Goal: Task Accomplishment & Management: Manage account settings

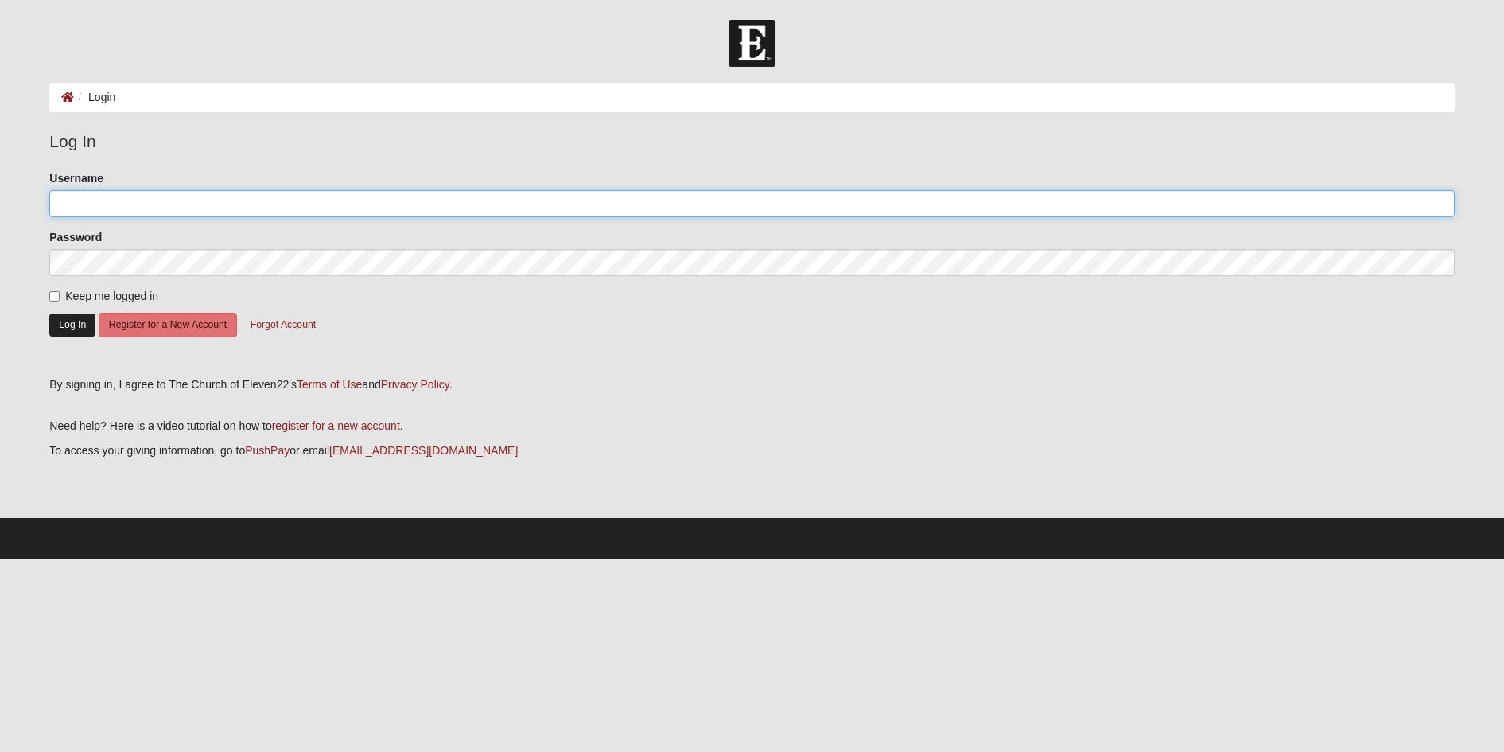
type input "AndersonFamily1110"
click at [68, 320] on button "Log In" at bounding box center [72, 324] width 46 height 23
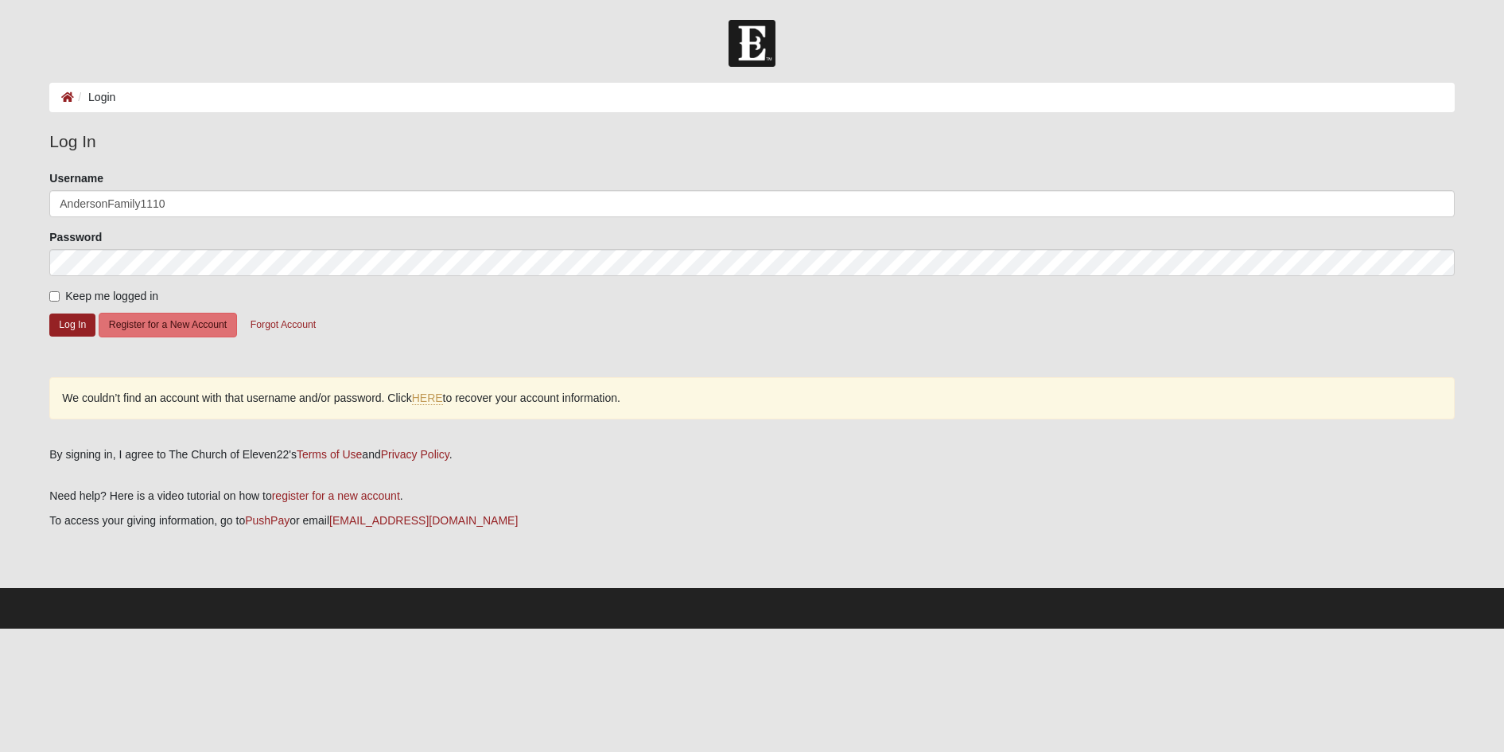
click at [1, 231] on form "Log In Login Login Error Log In Please correct the following: Username Anderson…" at bounding box center [752, 324] width 1504 height 608
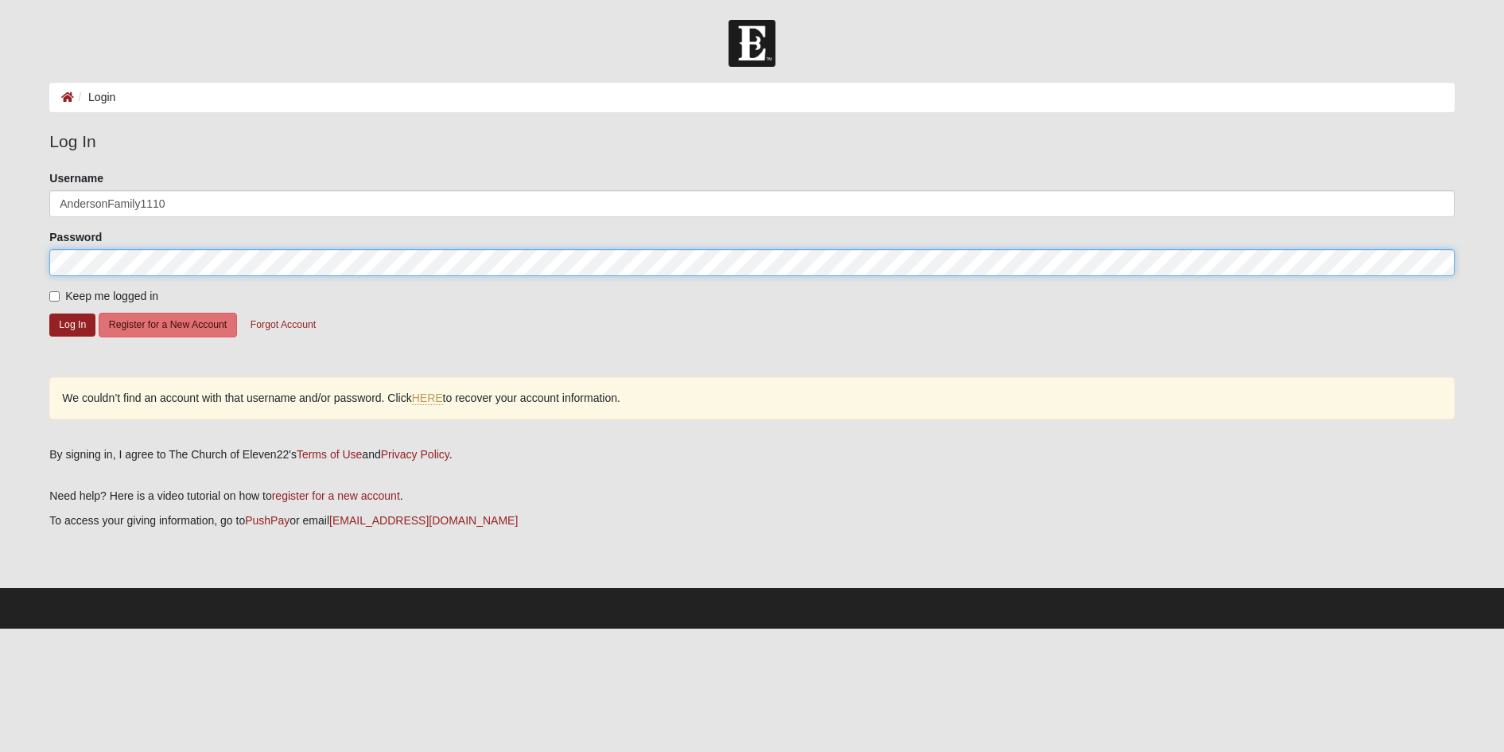
click at [0, 286] on html "Log In Login Login Error Log In Please correct the following: Username Anderson…" at bounding box center [752, 314] width 1504 height 628
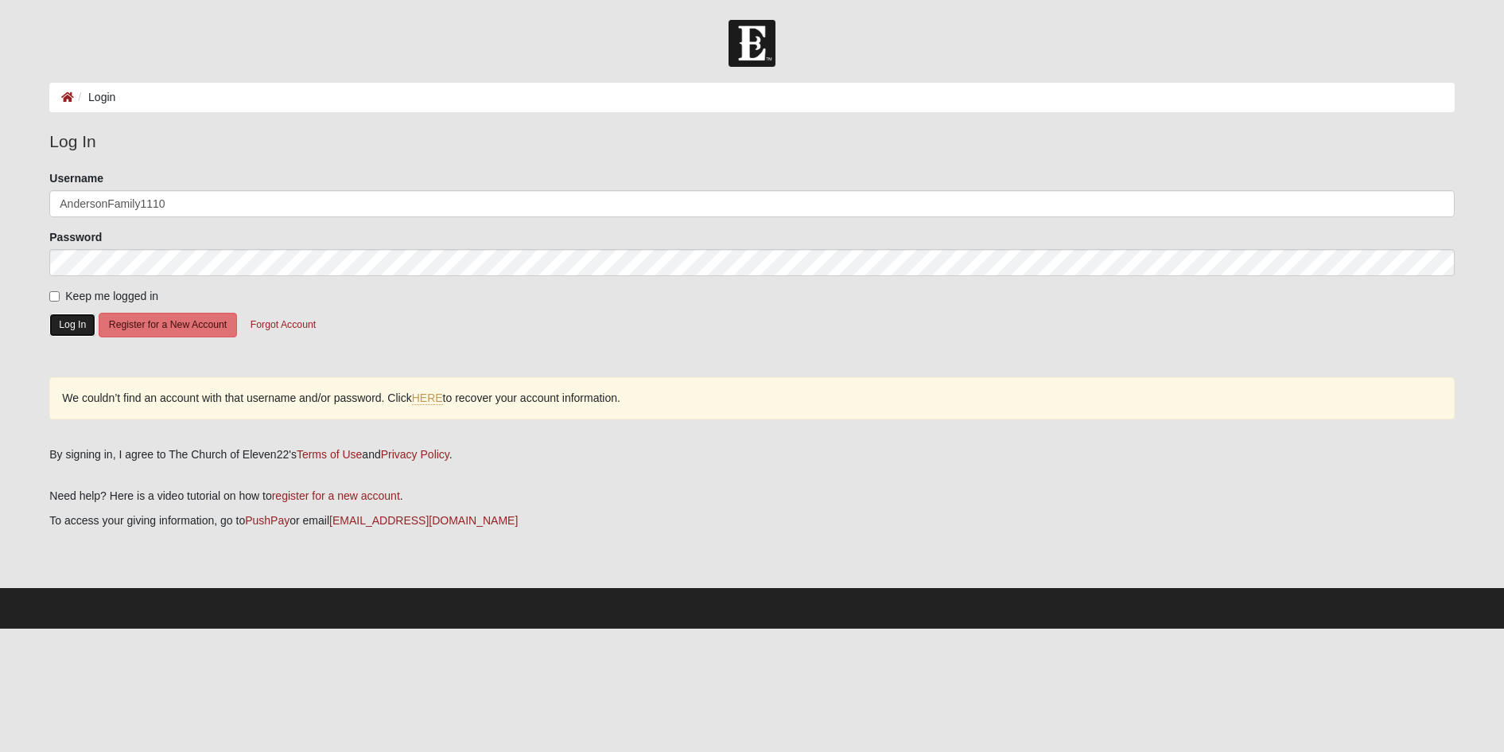
click at [69, 321] on button "Log In" at bounding box center [72, 324] width 46 height 23
click at [432, 394] on link "HERE" at bounding box center [427, 398] width 31 height 14
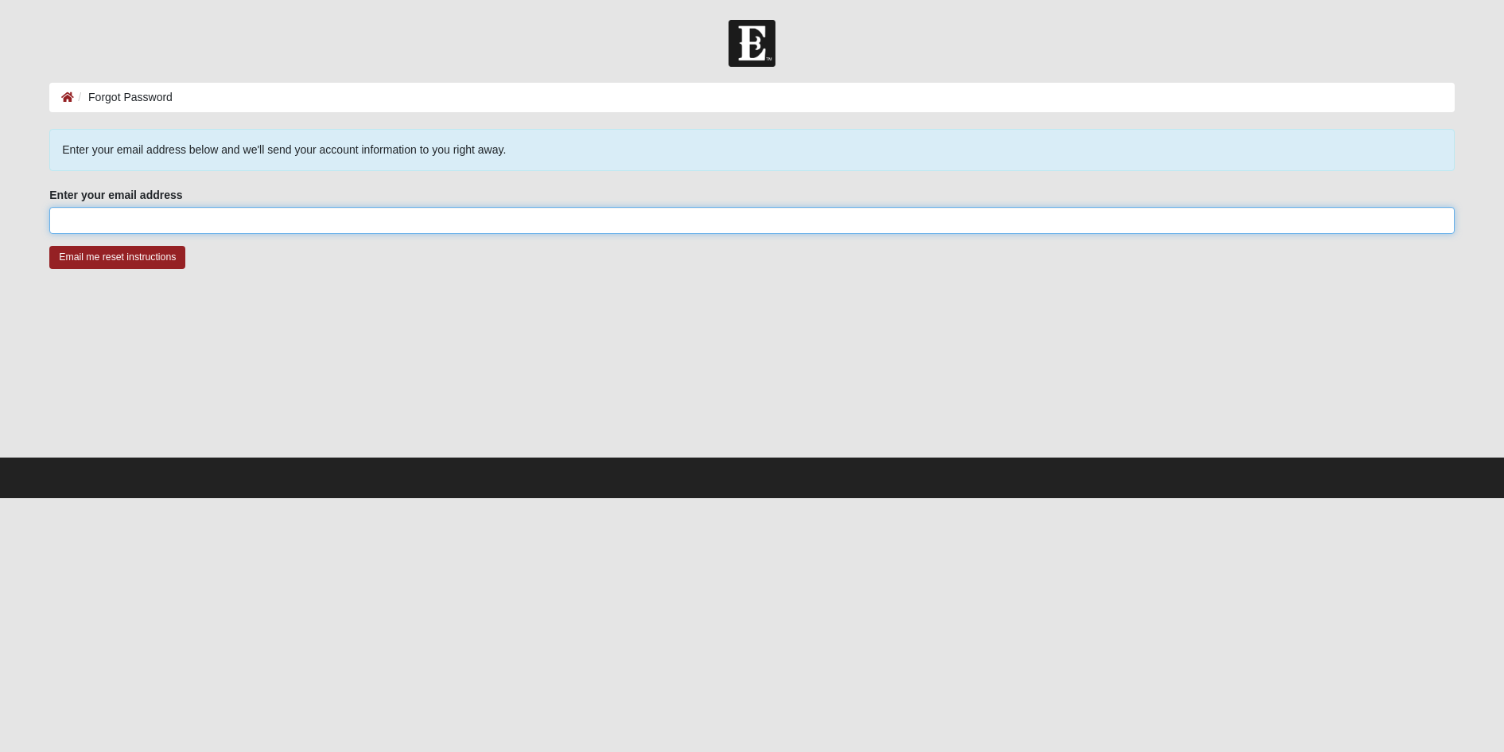
click at [144, 227] on input "Enter your email address" at bounding box center [751, 220] width 1405 height 27
type input "[EMAIL_ADDRESS][DOMAIN_NAME]"
click at [139, 258] on input "Email me reset instructions" at bounding box center [117, 257] width 136 height 23
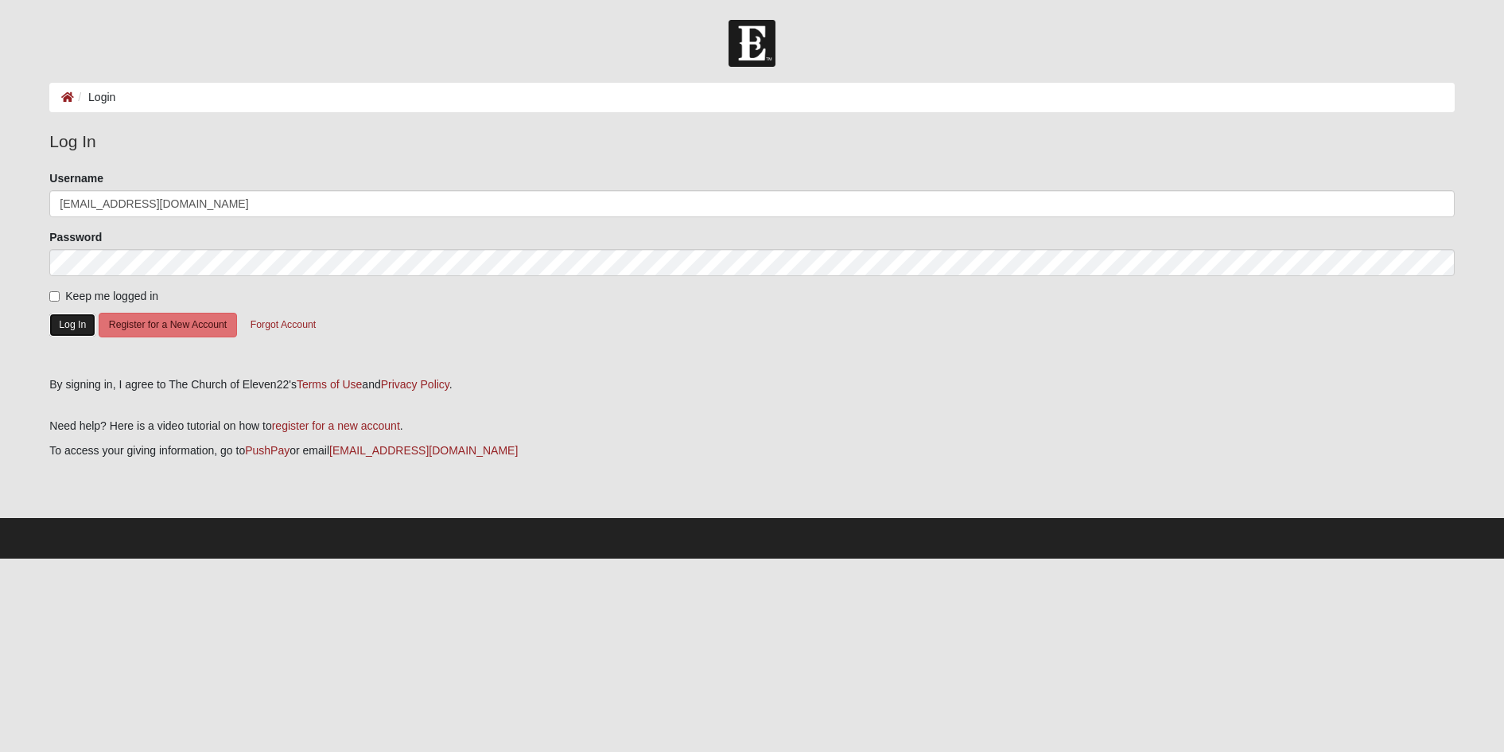
click at [78, 326] on button "Log In" at bounding box center [72, 324] width 46 height 23
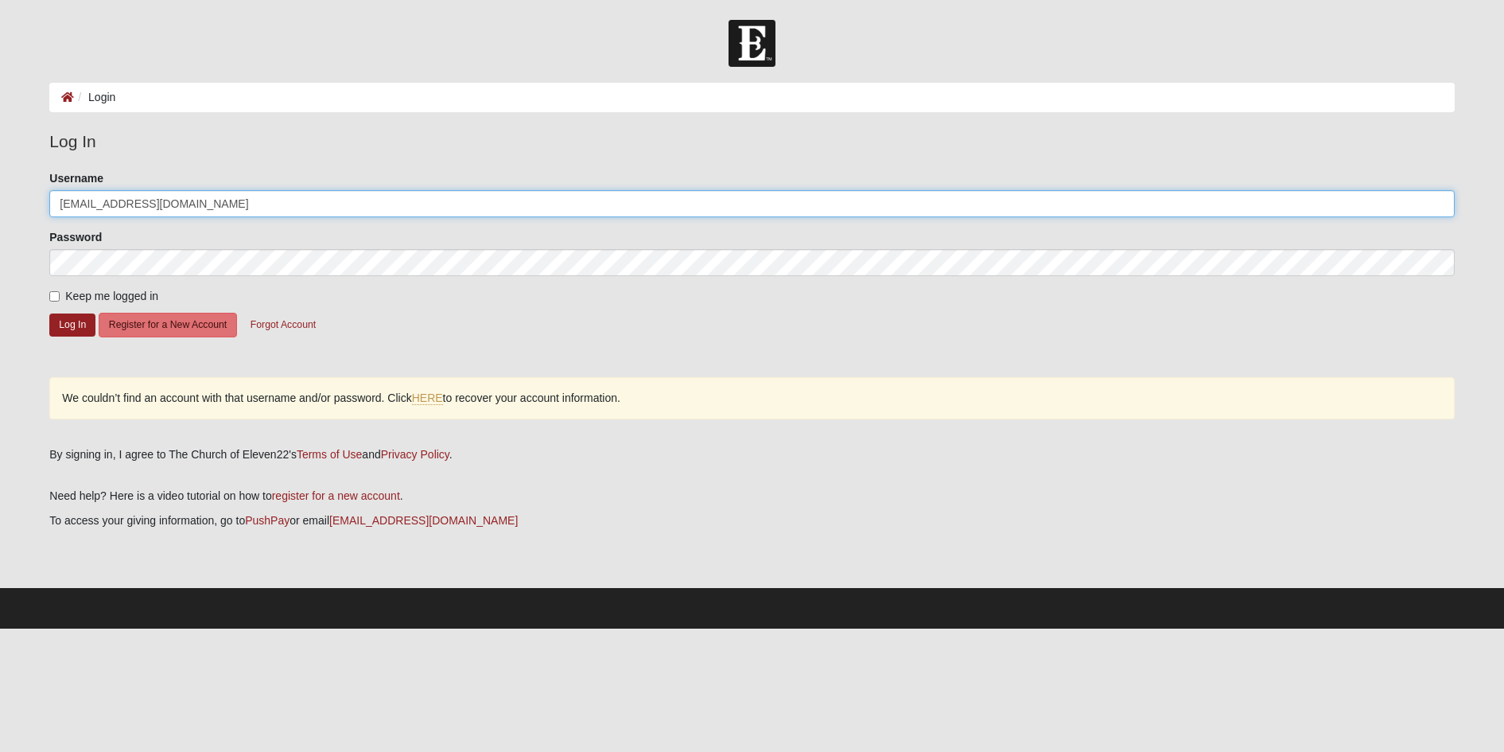
drag, startPoint x: 282, startPoint y: 200, endPoint x: -3, endPoint y: 204, distance: 284.7
click at [0, 204] on html "Log In Login Login Error Log In Please correct the following: Username katieand…" at bounding box center [752, 314] width 1504 height 628
type input "AndersonFamily1110"
click at [397, 378] on div "We couldn’t find an account with that username and/or password. Click HERE to r…" at bounding box center [751, 398] width 1405 height 42
click at [71, 322] on button "Log In" at bounding box center [72, 324] width 46 height 23
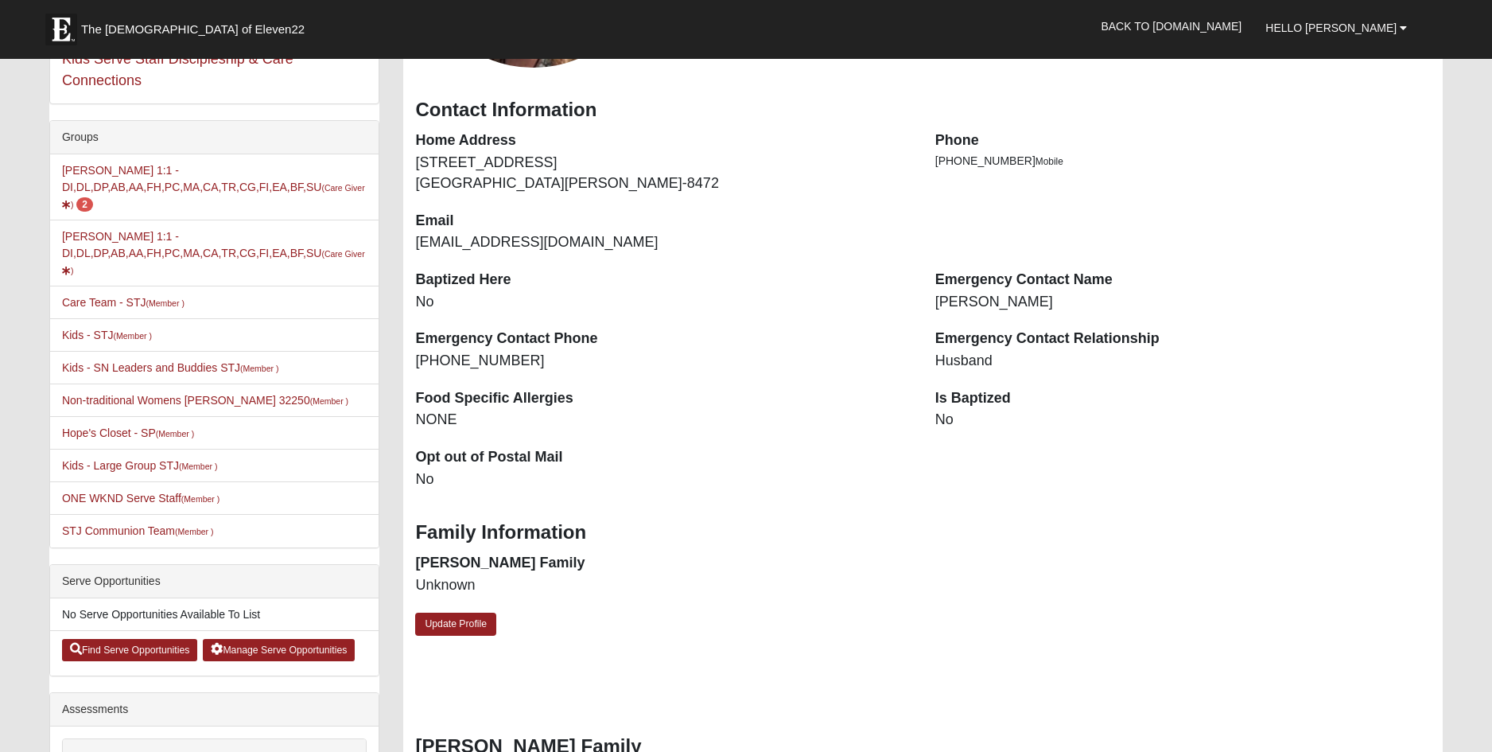
scroll to position [297, 0]
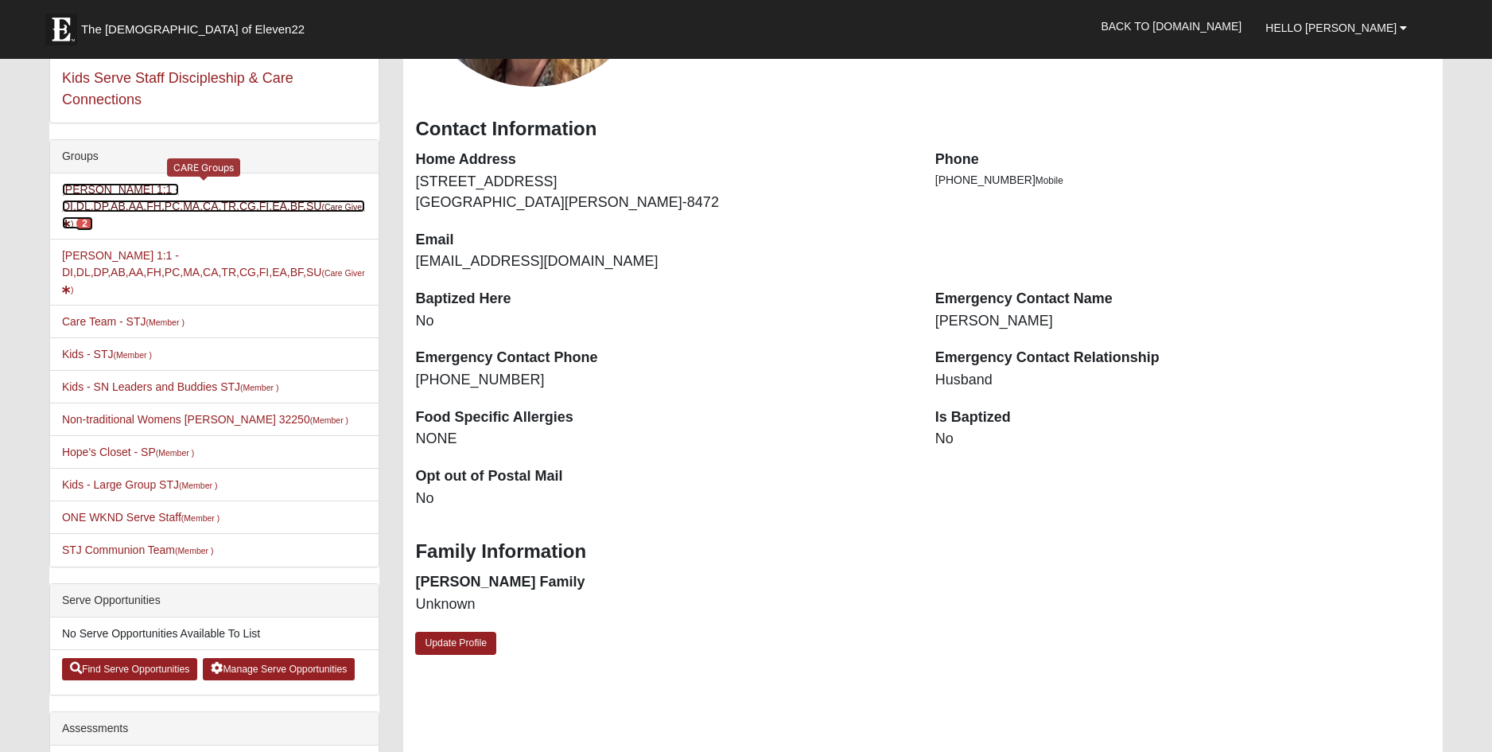
click at [110, 201] on link "[PERSON_NAME] 1:1 - DI,DL,DP,AB,AA,FH,PC,MA,CA,TR,CG,FI,EA,BF,SU (Care Giver ) 2" at bounding box center [213, 206] width 303 height 46
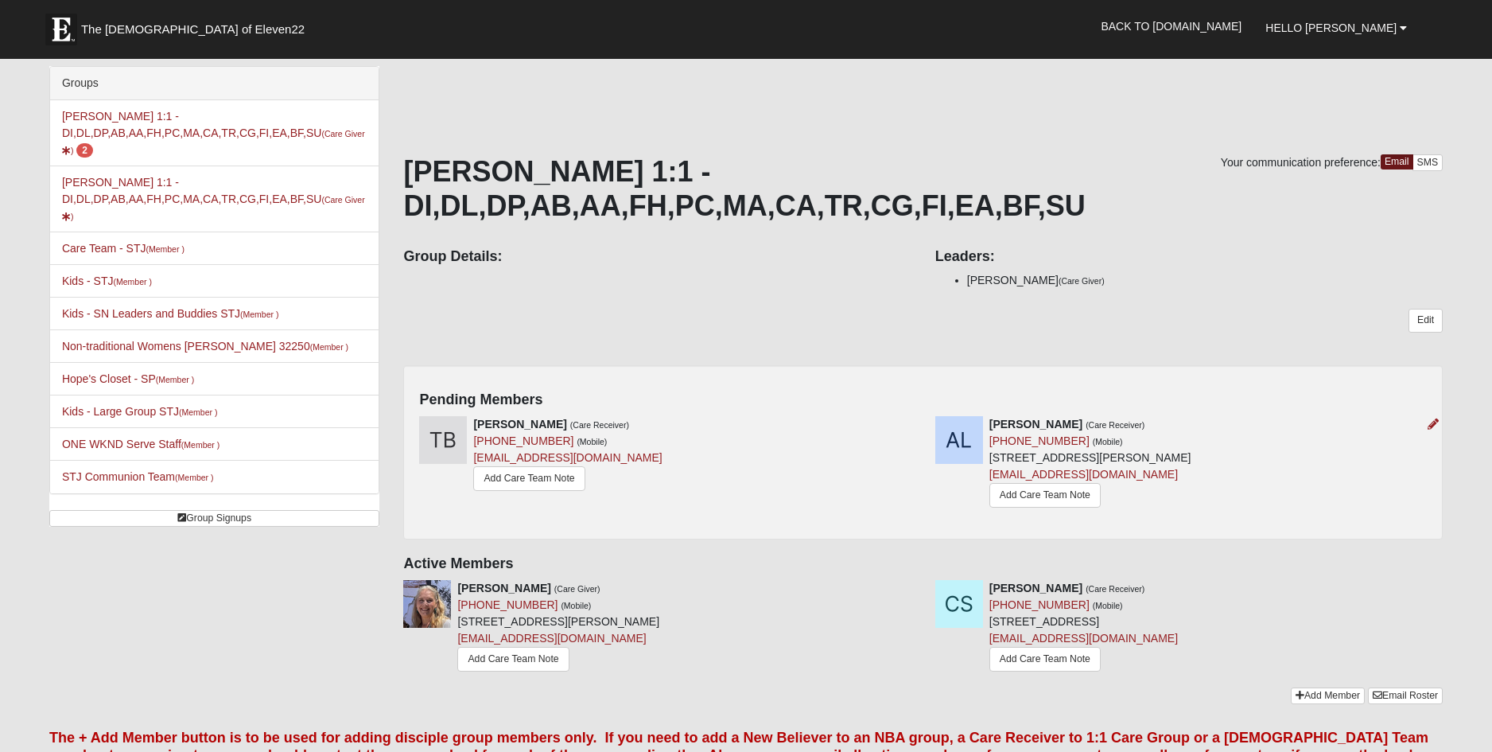
click at [1359, 492] on div "Alyssia Laurent (Care Receiver) (316) 841-6833 (Mobile) 27 Summer Daze Dr St Au…" at bounding box center [1180, 463] width 515 height 95
click at [1432, 416] on div at bounding box center [1429, 424] width 17 height 17
click at [1435, 422] on icon at bounding box center [1433, 423] width 11 height 11
click at [919, 422] on icon at bounding box center [917, 423] width 11 height 11
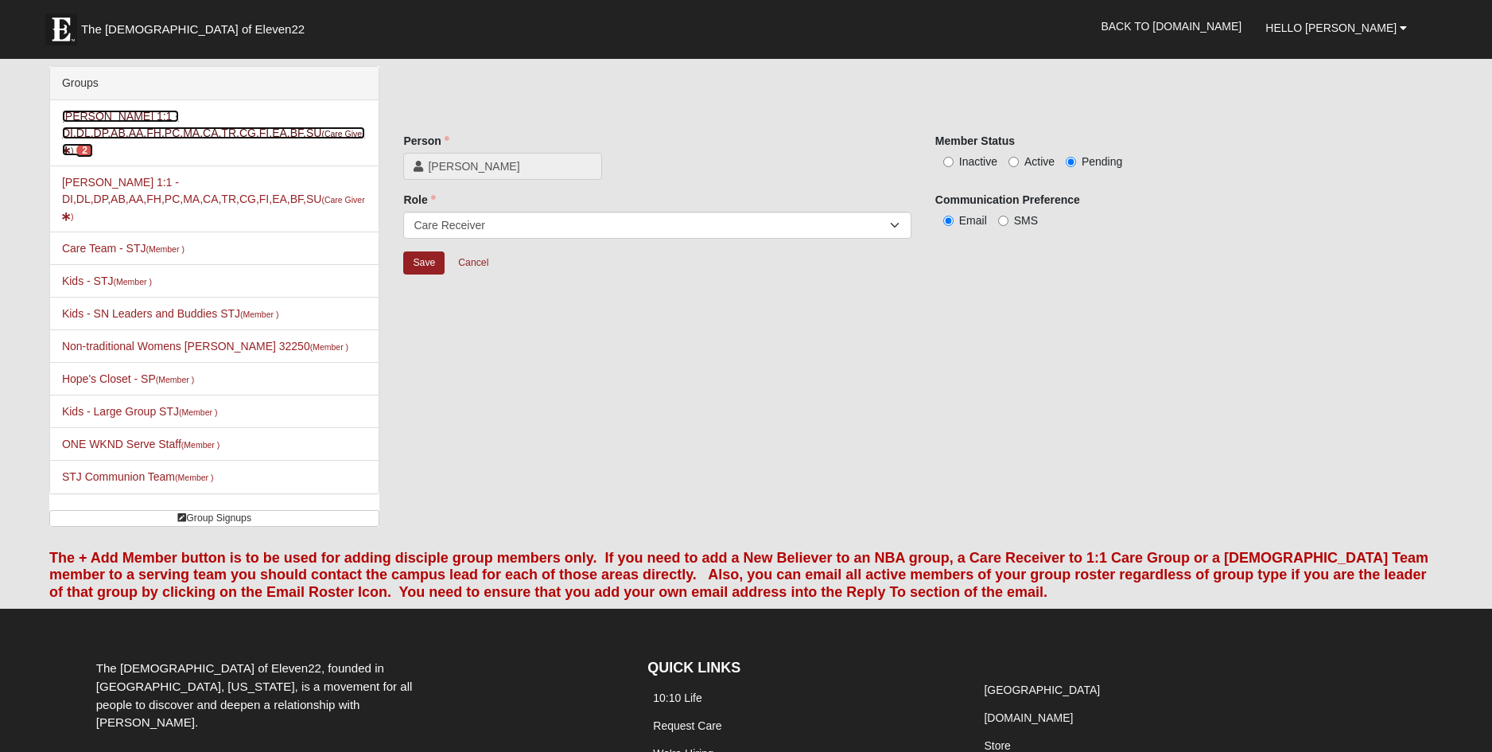
click at [146, 122] on link "Katie Anderson 1:1 - DI,DL,DP,AB,AA,FH,PC,MA,CA,TR,CG,FI,EA,BF,SU (Care Giver )…" at bounding box center [213, 133] width 303 height 46
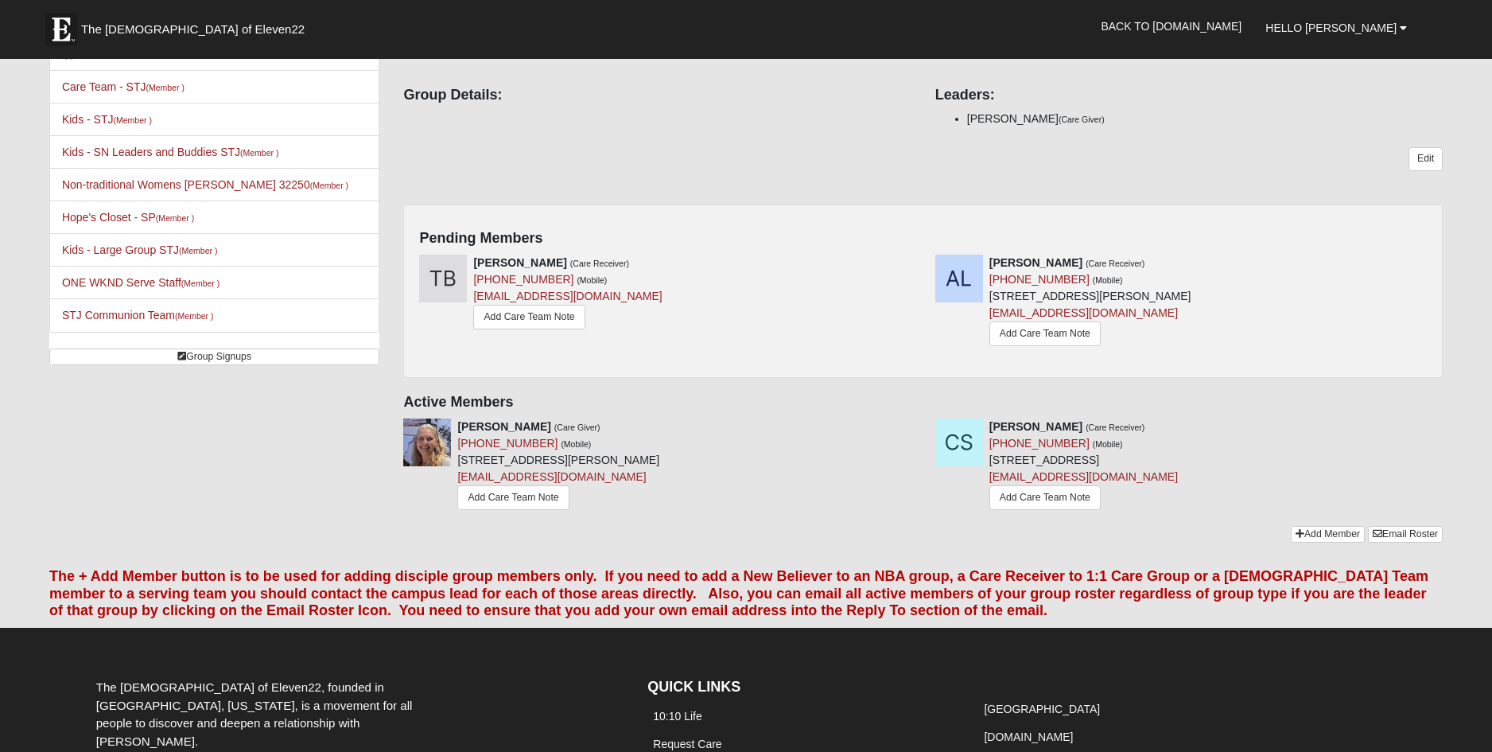
scroll to position [263, 0]
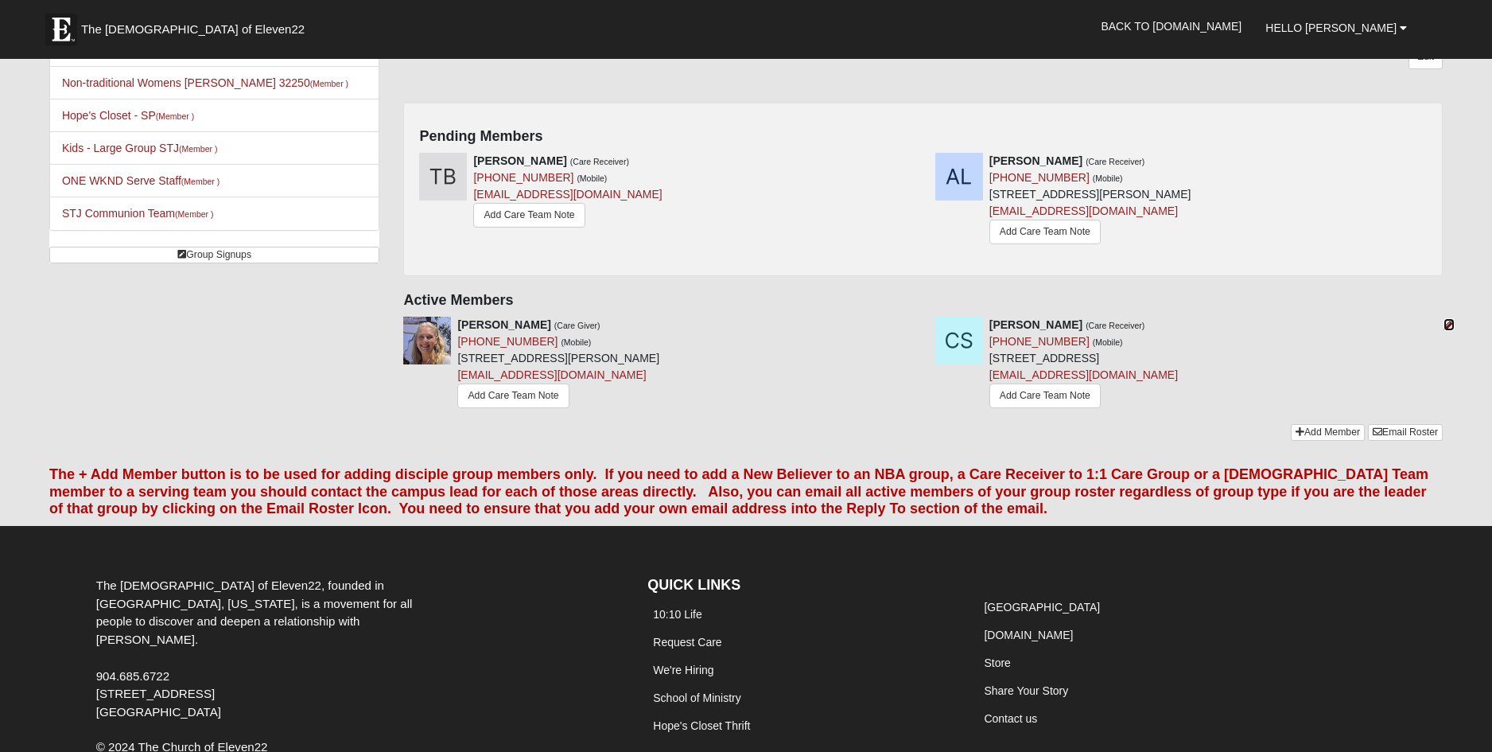
click at [1445, 326] on icon at bounding box center [1449, 324] width 11 height 11
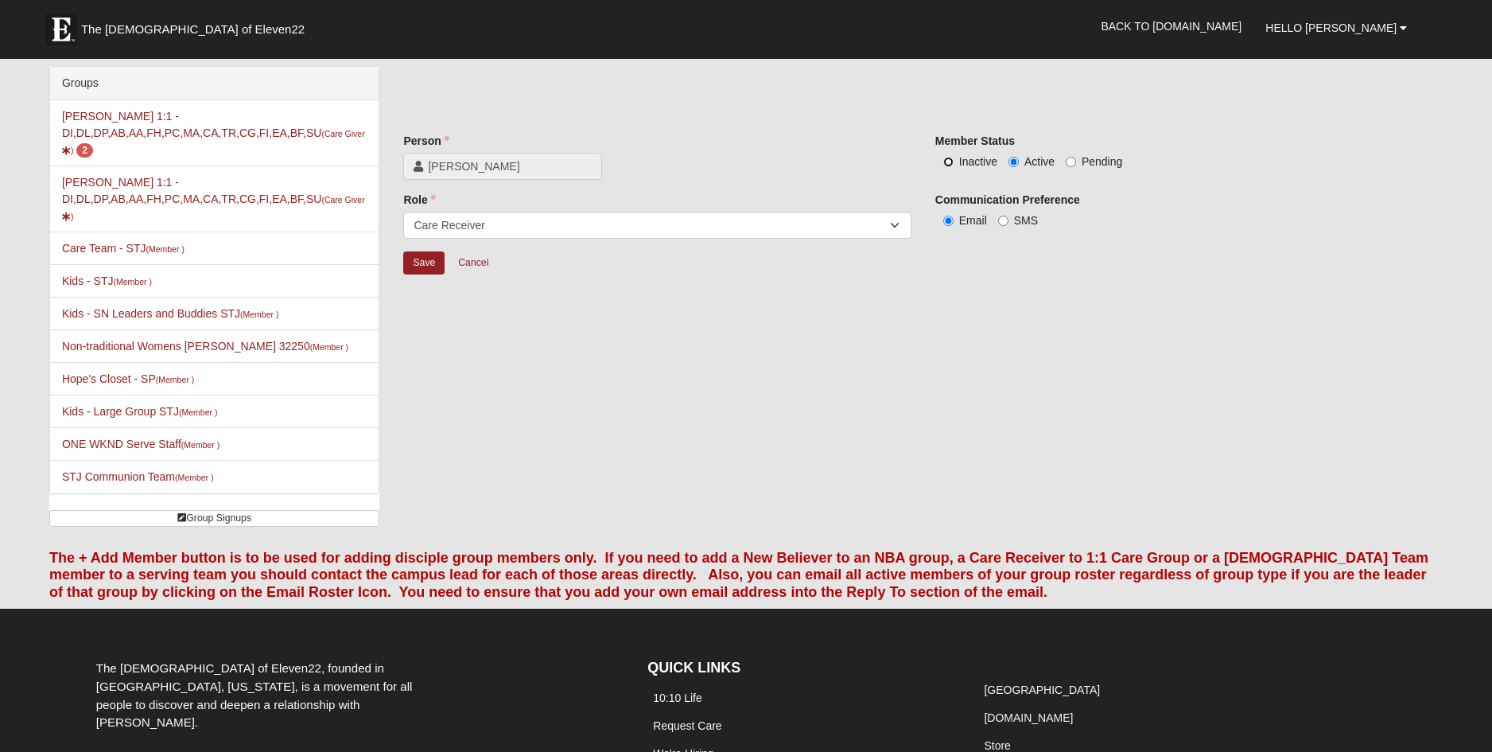
click at [952, 160] on input "Inactive" at bounding box center [948, 162] width 10 height 10
radio input "true"
click at [419, 261] on input "Save" at bounding box center [423, 262] width 41 height 23
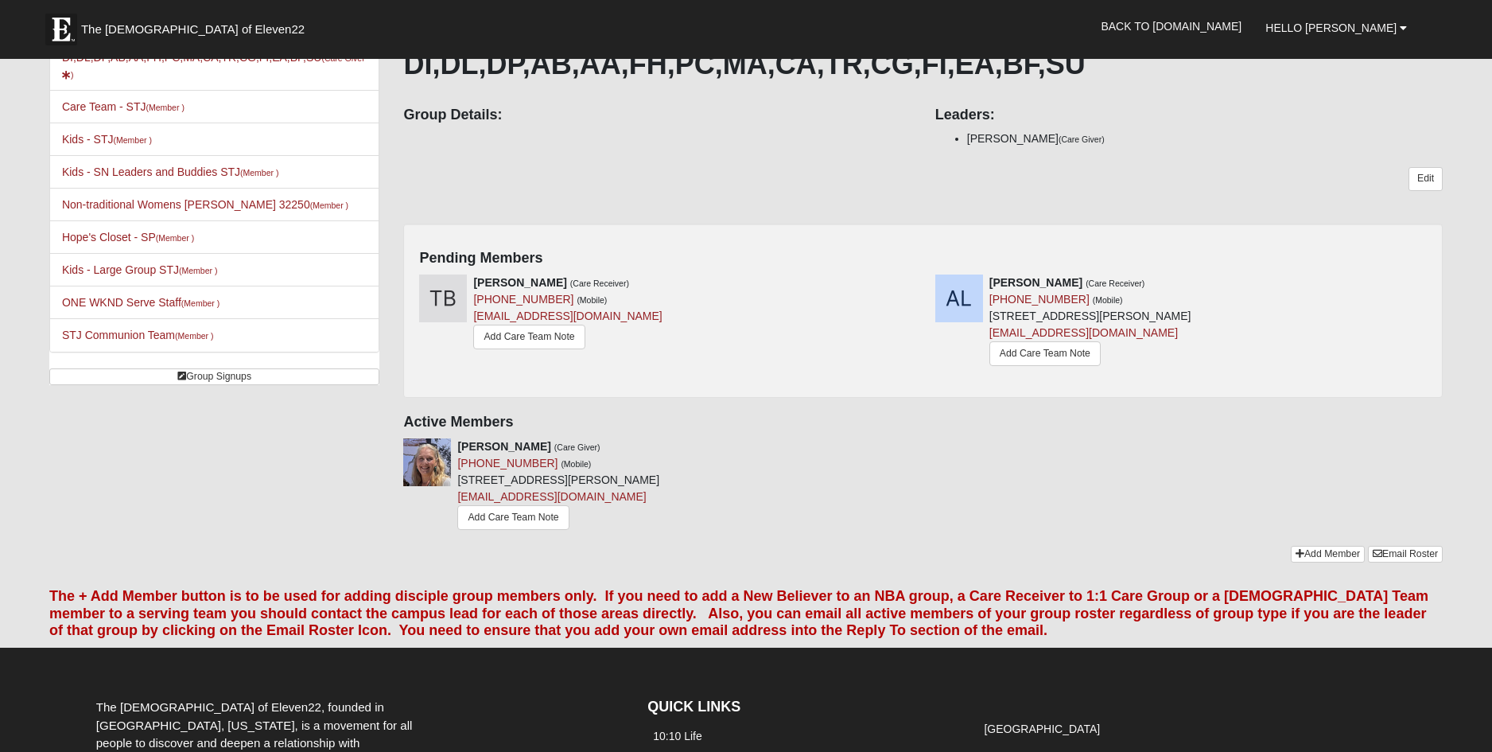
scroll to position [138, 0]
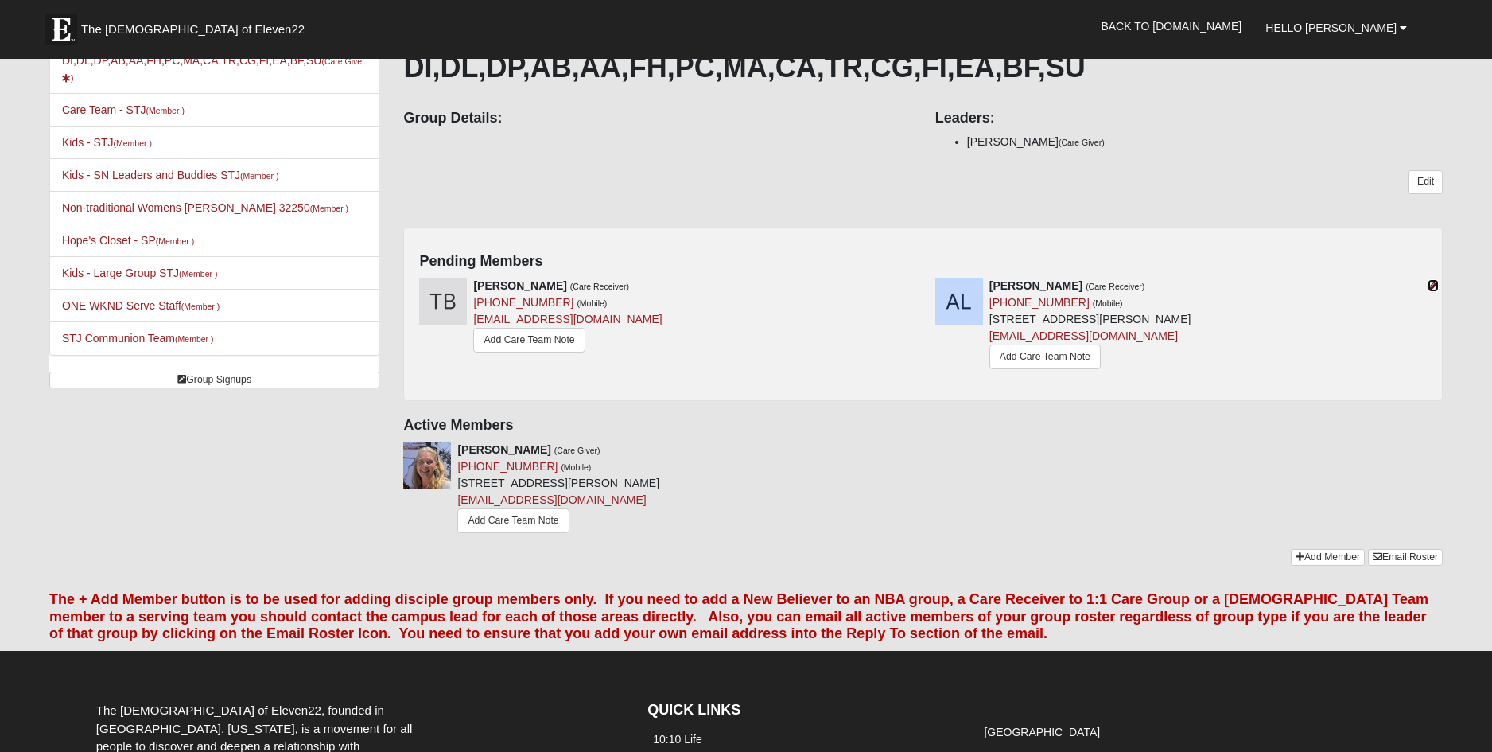
click at [1436, 285] on icon at bounding box center [1433, 285] width 11 height 11
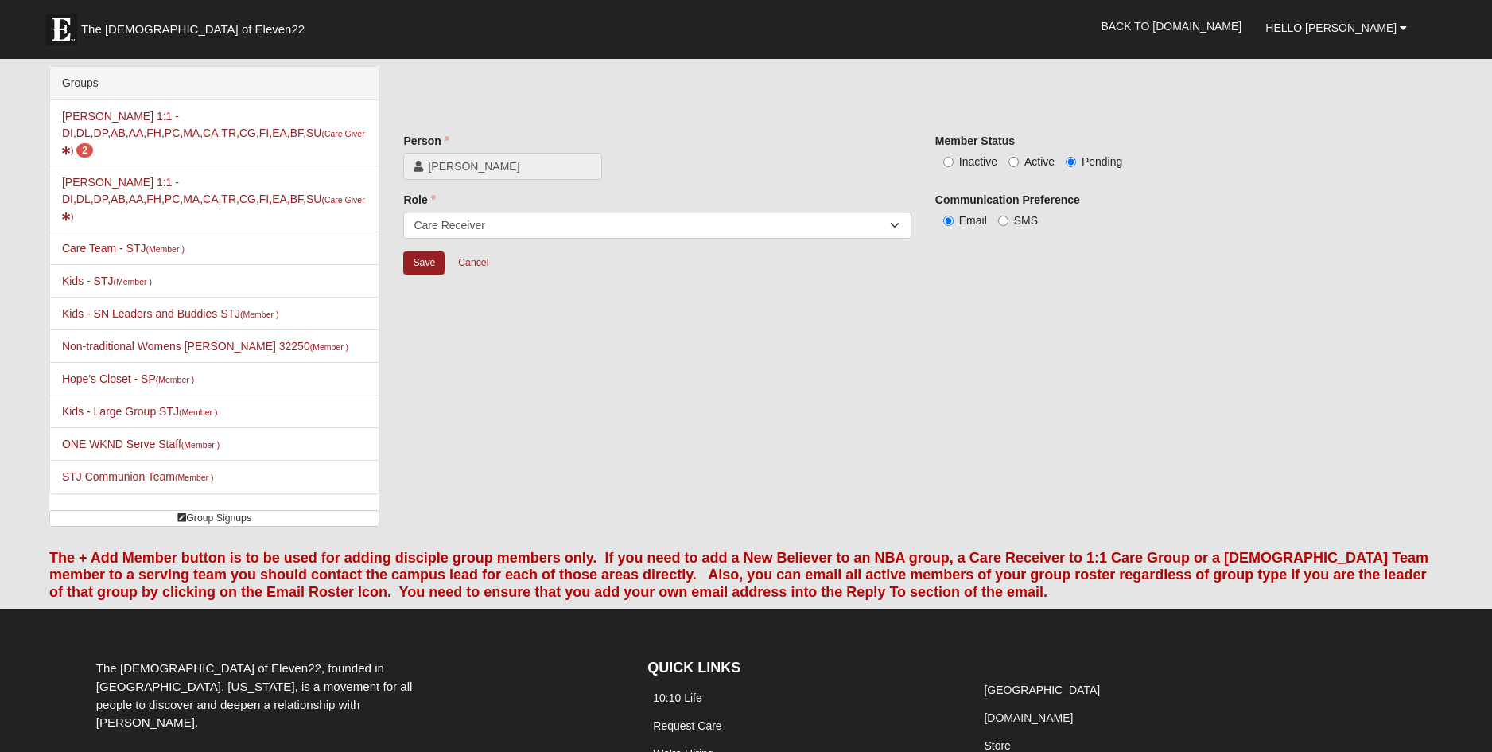
click at [122, 192] on li "Katie Anderson 1:1 - DI,DL,DP,AB,AA,FH,PC,MA,CA,TR,CG,FI,EA,BF,SU (Care Giver )" at bounding box center [214, 198] width 329 height 67
click at [120, 195] on link "Katie Anderson 1:1 - DI,DL,DP,AB,AA,FH,PC,MA,CA,TR,CG,FI,EA,BF,SU (Care Giver )" at bounding box center [213, 199] width 303 height 46
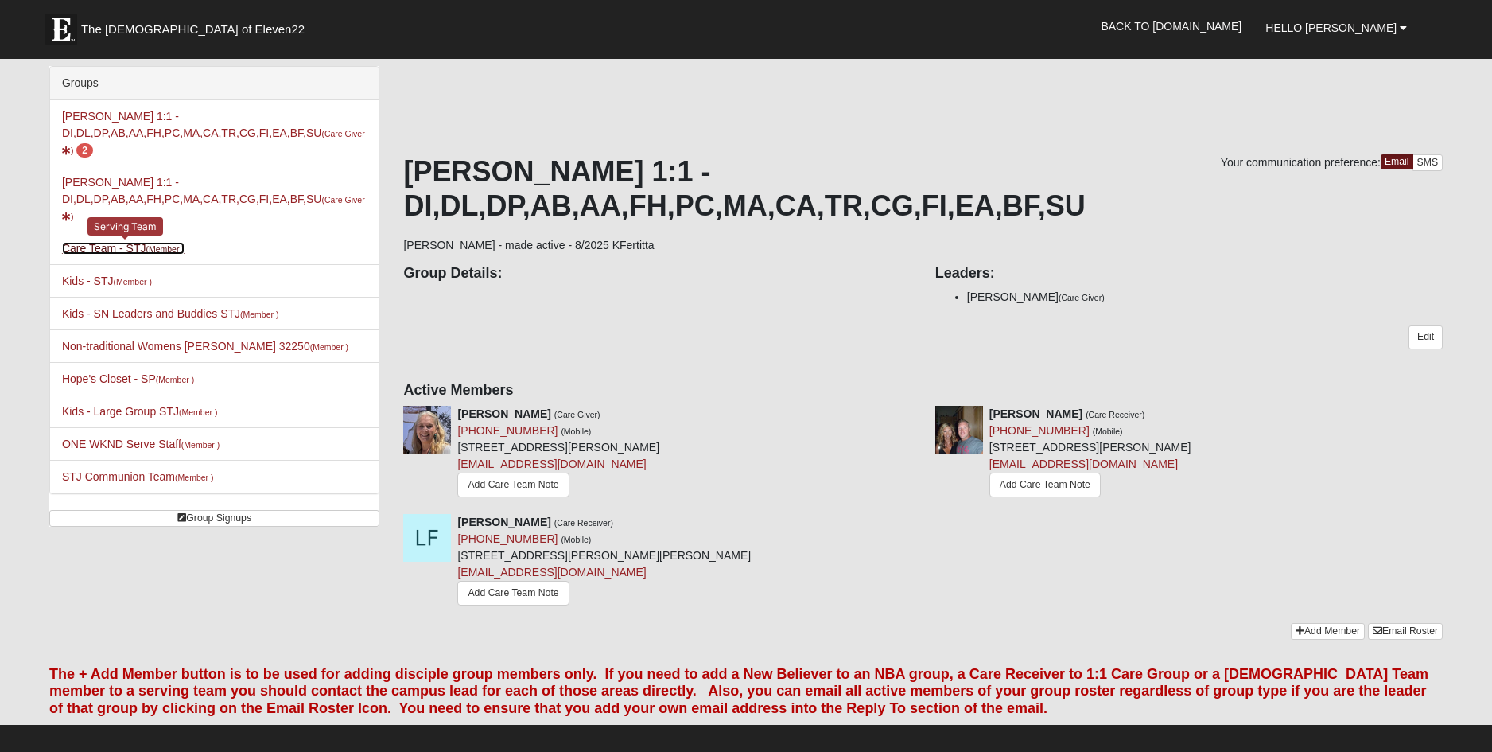
click at [99, 253] on link "Care Team - STJ (Member )" at bounding box center [123, 248] width 122 height 13
